Goal: Register for event/course

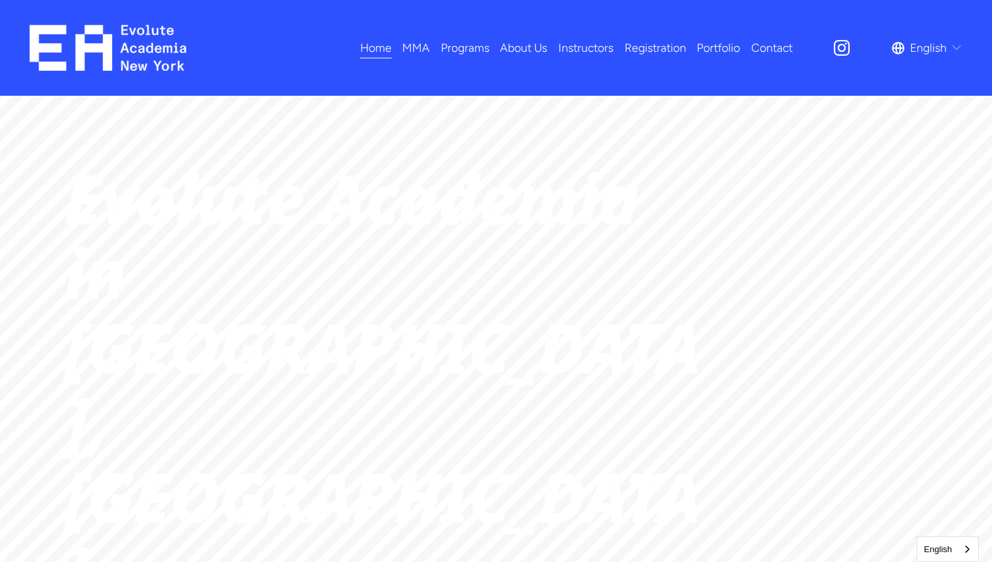
click at [0, 0] on span "Adults MMA" at bounding box center [0, 0] width 0 height 0
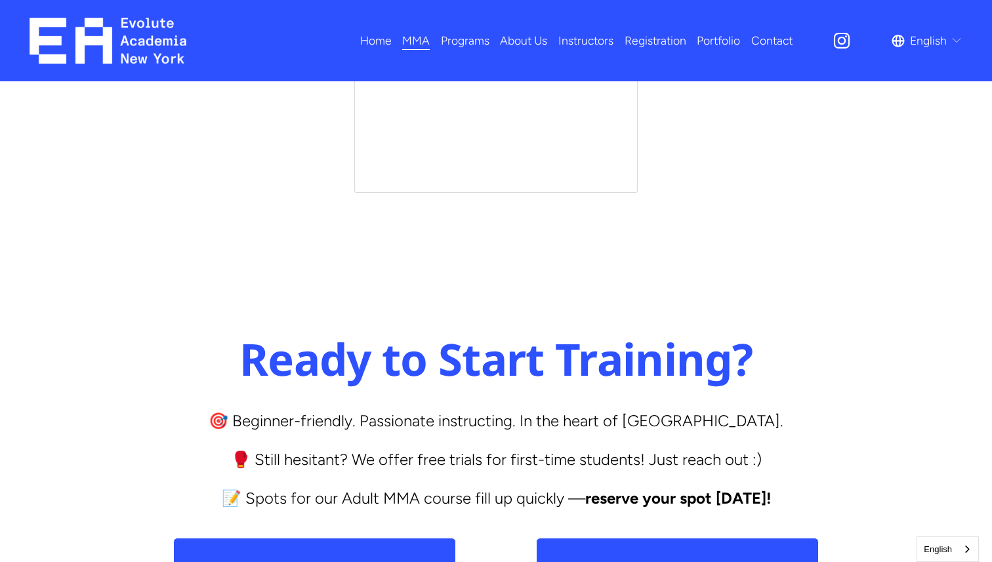
scroll to position [5173, 0]
